Goal: Task Accomplishment & Management: Use online tool/utility

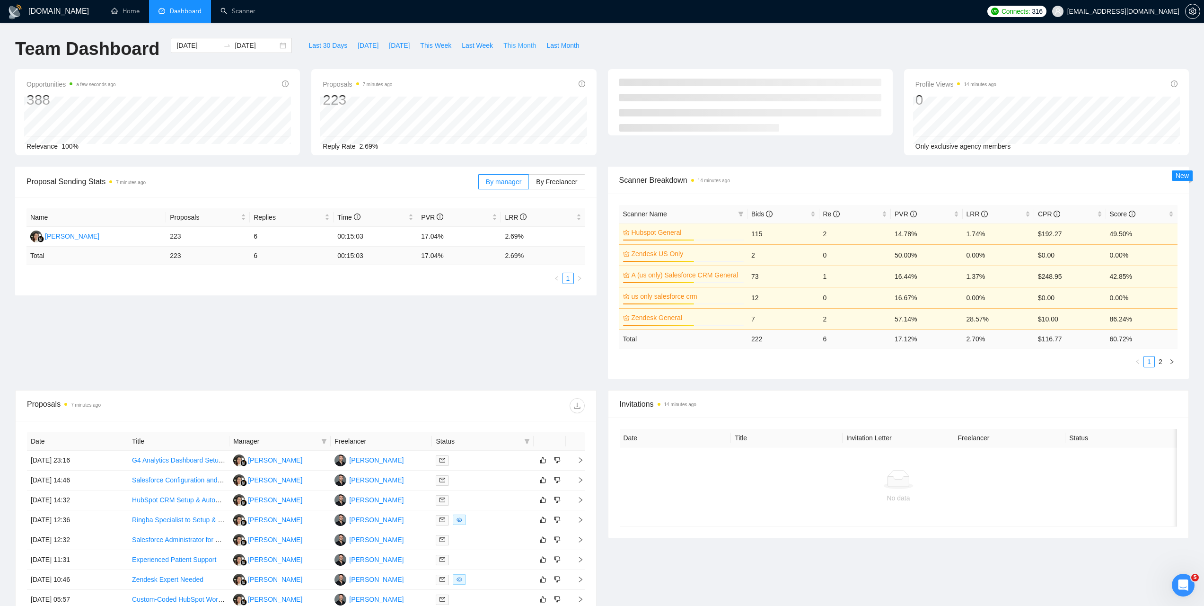
click at [517, 49] on span "This Month" at bounding box center [519, 45] width 33 height 10
type input "[DATE]"
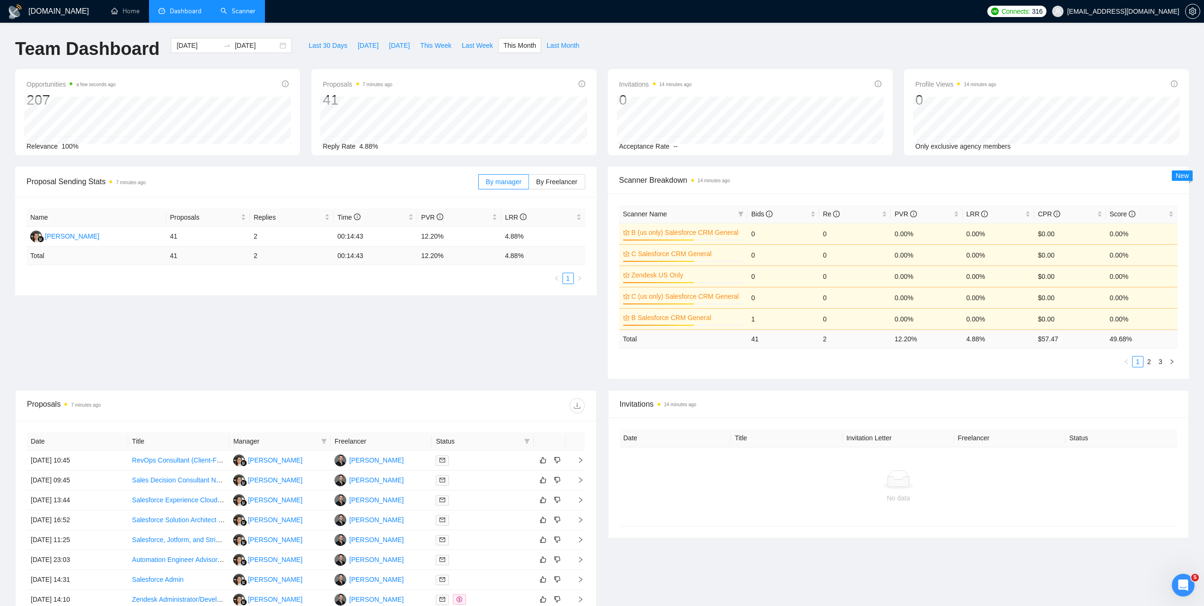
click at [240, 21] on li "Scanner" at bounding box center [238, 11] width 54 height 23
click at [234, 11] on link "Scanner" at bounding box center [238, 11] width 35 height 8
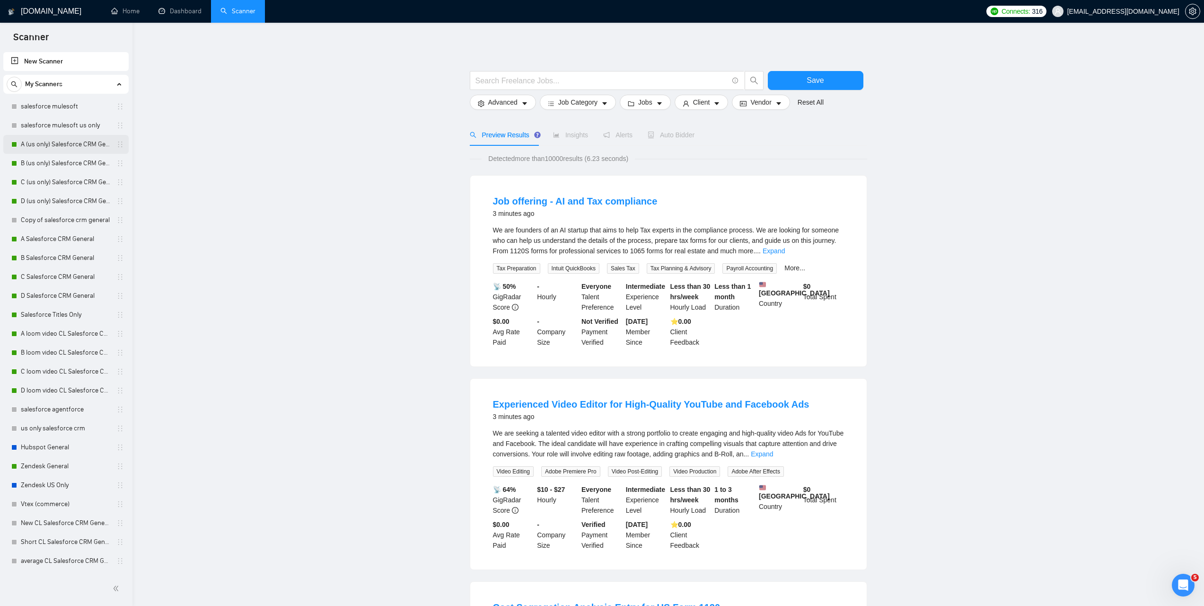
click at [50, 147] on link "A (us only) Salesforce CRM General" at bounding box center [66, 144] width 90 height 19
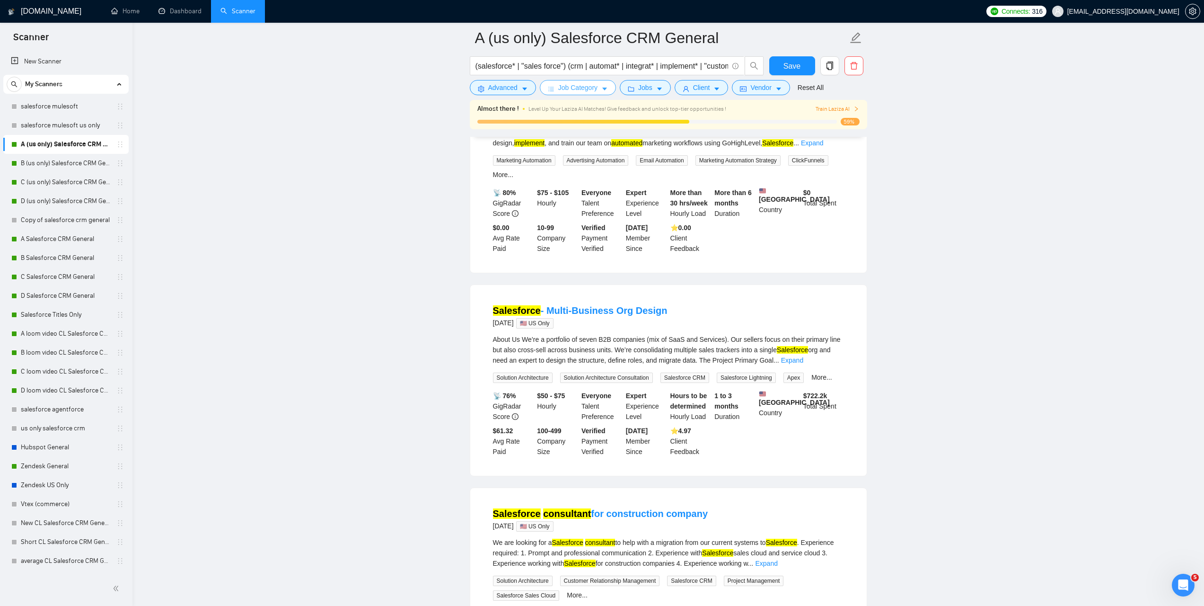
scroll to position [515, 0]
